Goal: Contribute content

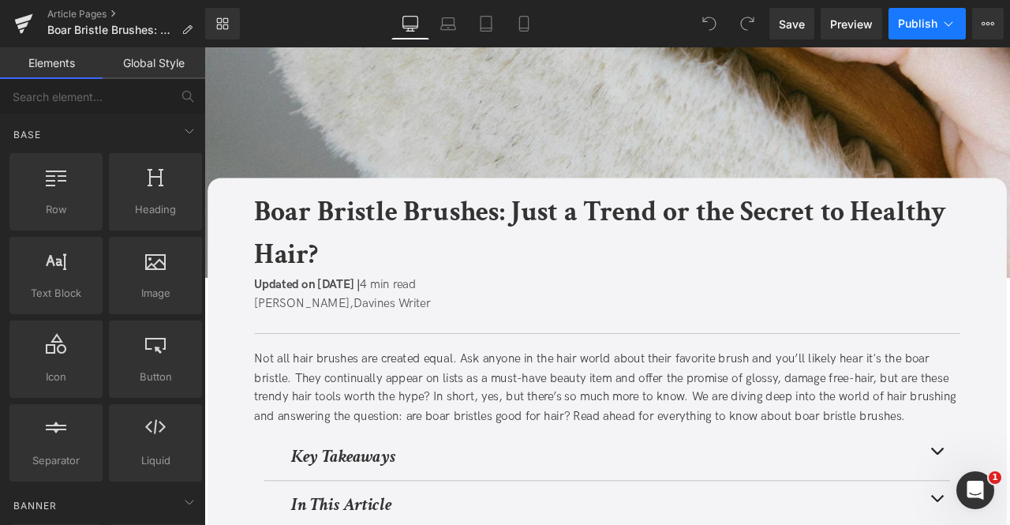
click at [942, 18] on icon at bounding box center [949, 24] width 16 height 16
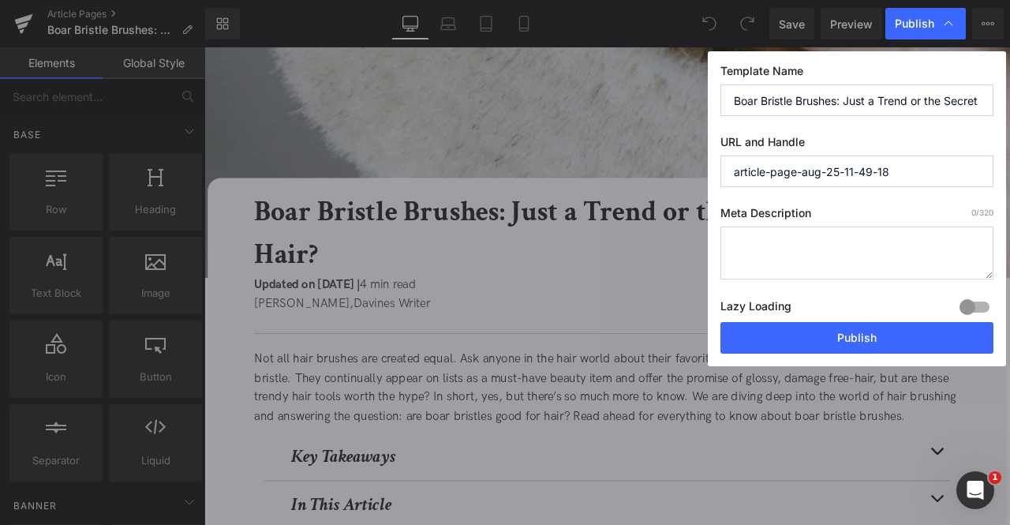
click at [833, 197] on div "Template Name Boar Bristle Brushes: Just a Trend or the Secret to Healthy Hair?…" at bounding box center [857, 208] width 298 height 315
click at [791, 163] on input "article-page-aug-25-11-49-18" at bounding box center [856, 171] width 273 height 32
paste input "/are-boar-bristles-good-for-hair"
type input "are-boar-bristles-good-for-hair"
click at [804, 234] on textarea at bounding box center [856, 252] width 273 height 53
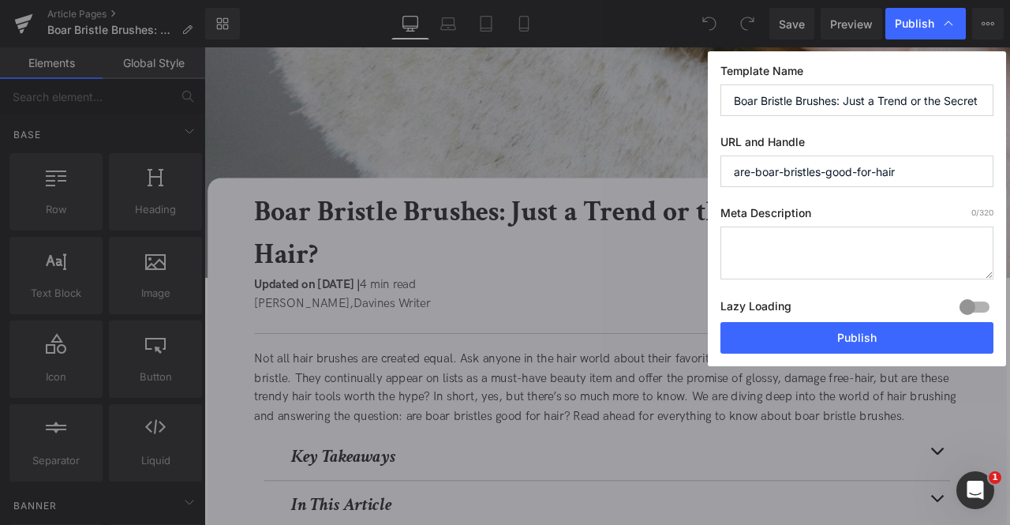
paste textarea "Learn about boar bristle brushes, their benefits for hair growth, and how to us…"
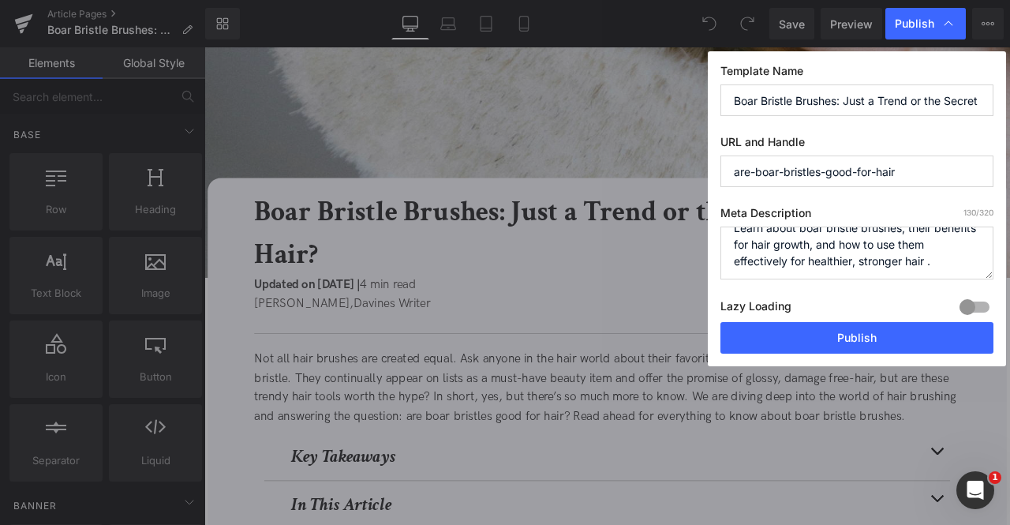
scroll to position [16, 0]
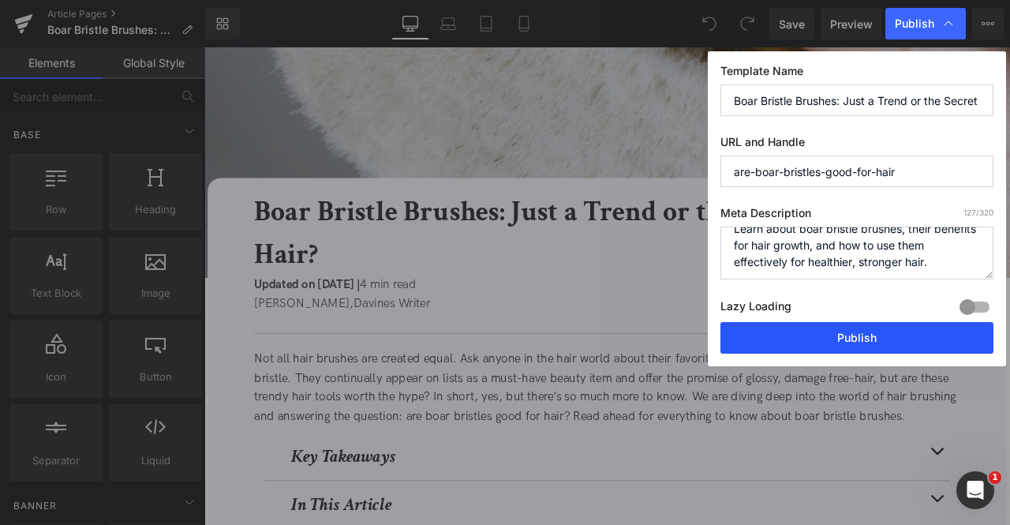
type textarea "Learn about boar bristle brushes, their benefits for hair growth, and how to us…"
drag, startPoint x: 832, startPoint y: 342, endPoint x: 307, endPoint y: 69, distance: 591.2
click at [832, 342] on button "Publish" at bounding box center [856, 338] width 273 height 32
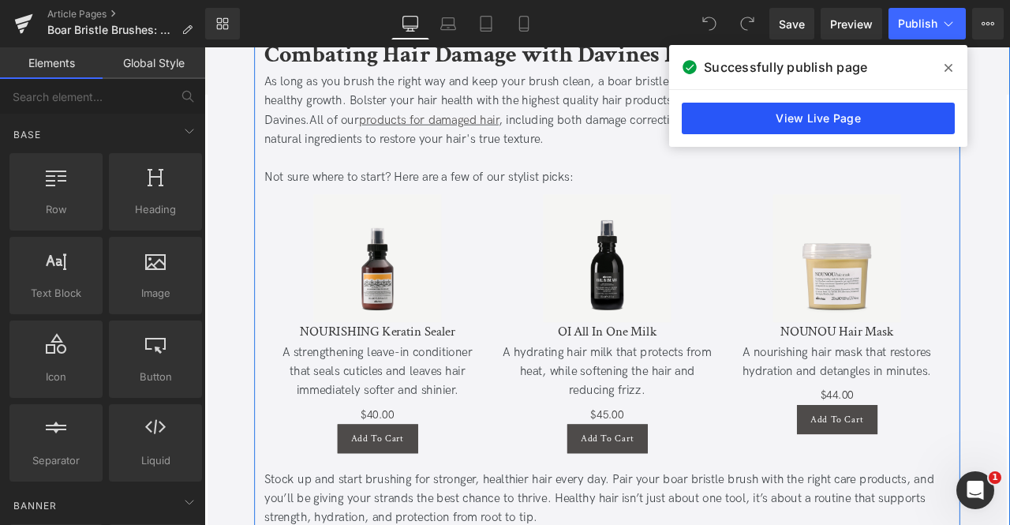
scroll to position [3024, 0]
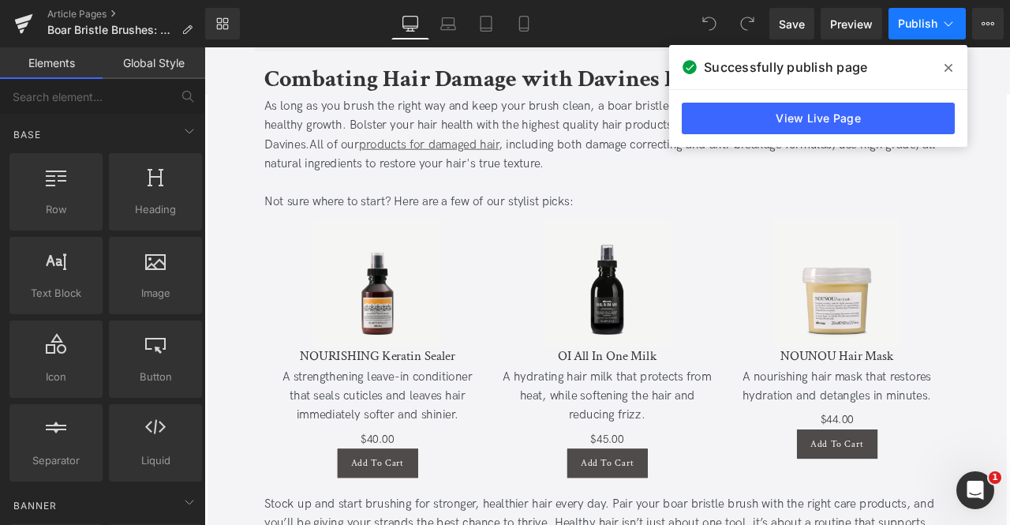
click at [951, 24] on icon at bounding box center [949, 23] width 9 height 5
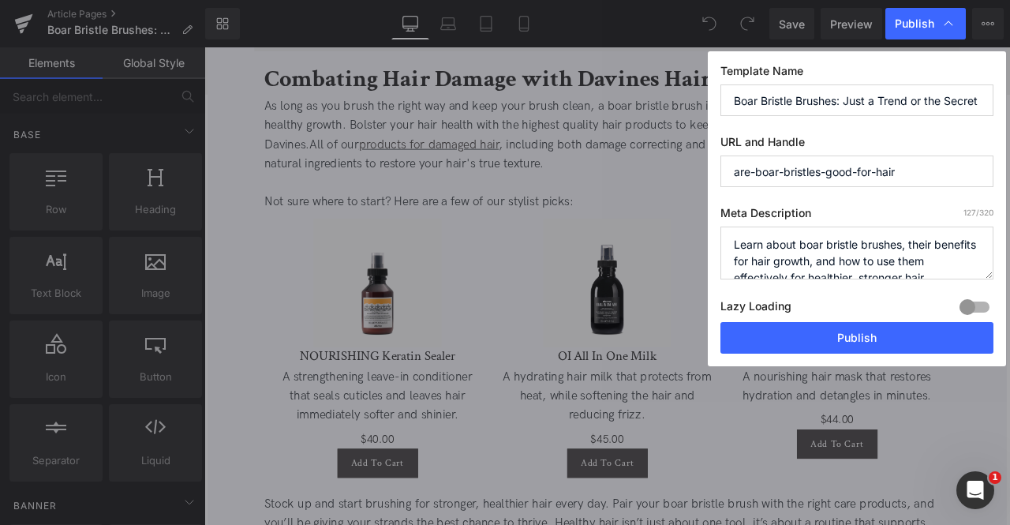
click at [904, 108] on input "Boar Bristle Brushes: Just a Trend or the Secret to Healthy Hair?" at bounding box center [856, 100] width 273 height 32
